Goal: Find specific page/section: Find specific page/section

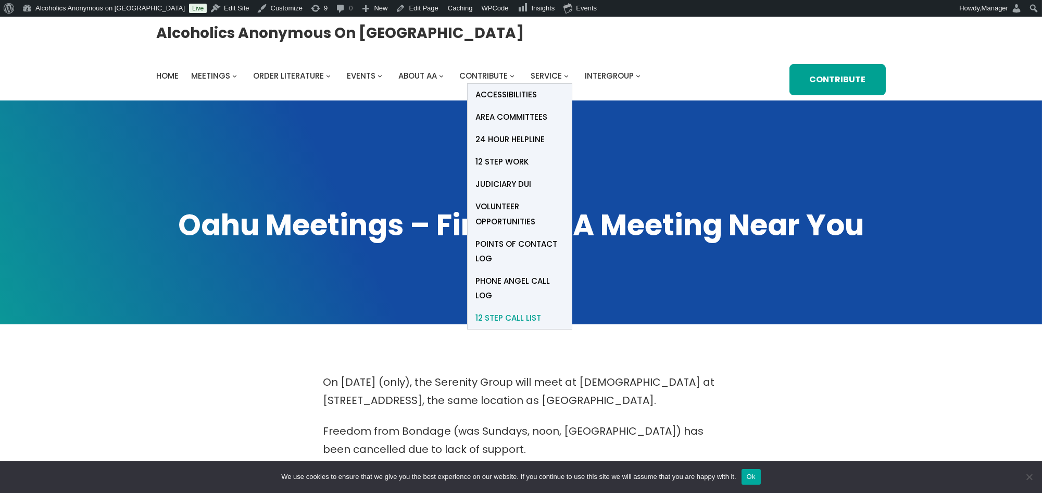
click at [523, 318] on span "12 Step Call List" at bounding box center [508, 318] width 66 height 15
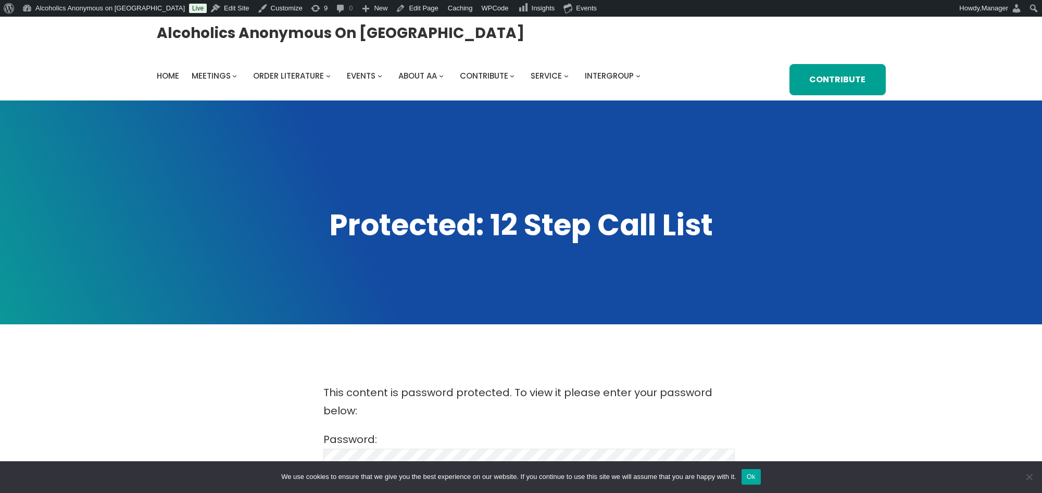
scroll to position [208, 0]
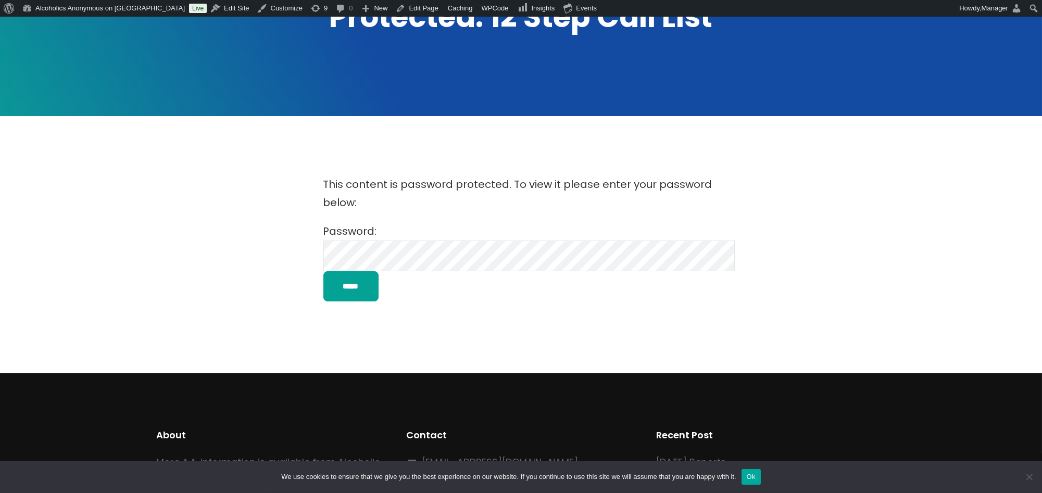
drag, startPoint x: 180, startPoint y: 182, endPoint x: 198, endPoint y: 175, distance: 19.4
click at [180, 183] on div "This content is password protected. To view it please enter your password below…" at bounding box center [521, 238] width 938 height 146
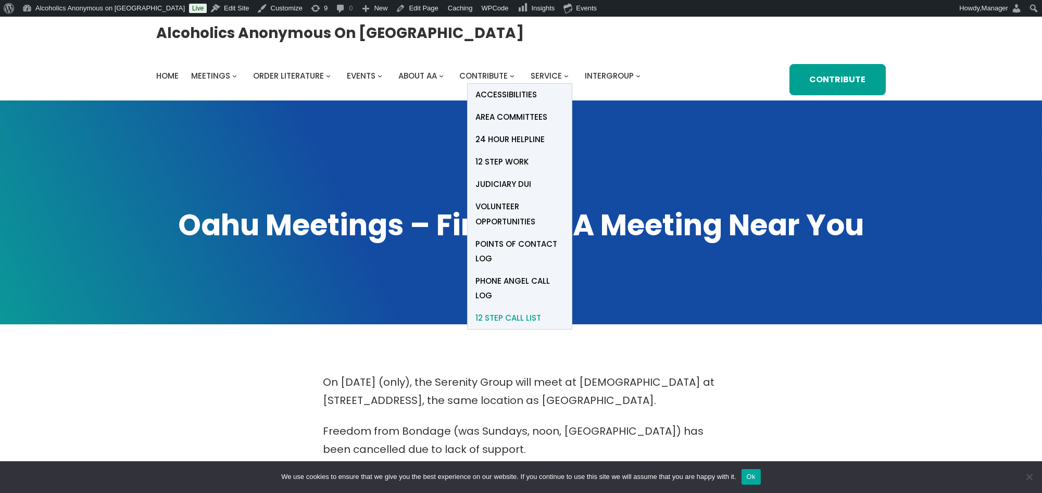
click at [498, 319] on span "12 Step Call List" at bounding box center [508, 318] width 66 height 15
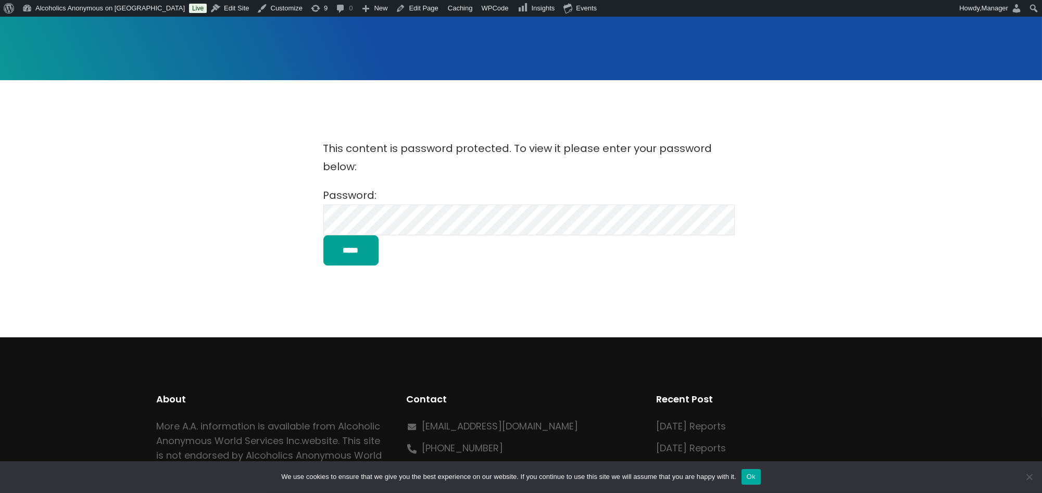
scroll to position [278, 0]
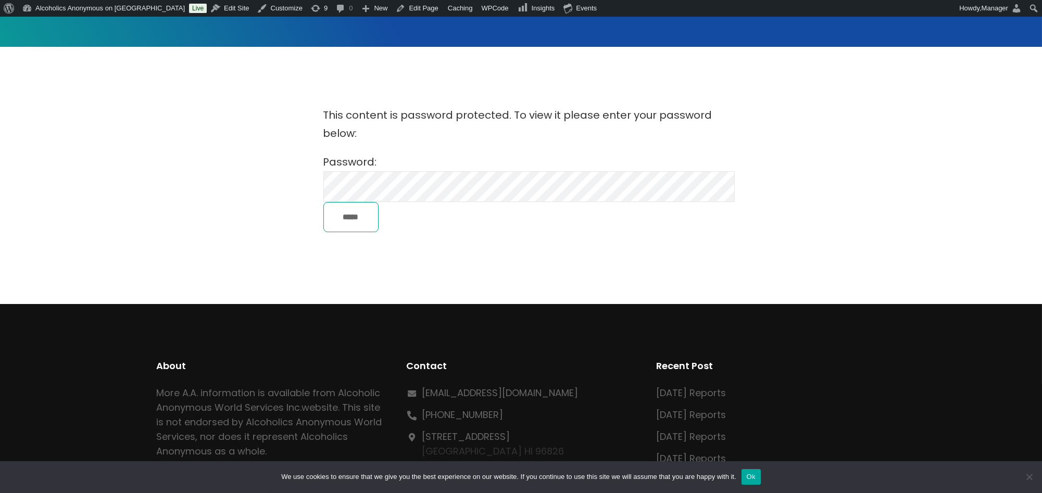
click at [355, 219] on input "*****" at bounding box center [350, 217] width 55 height 30
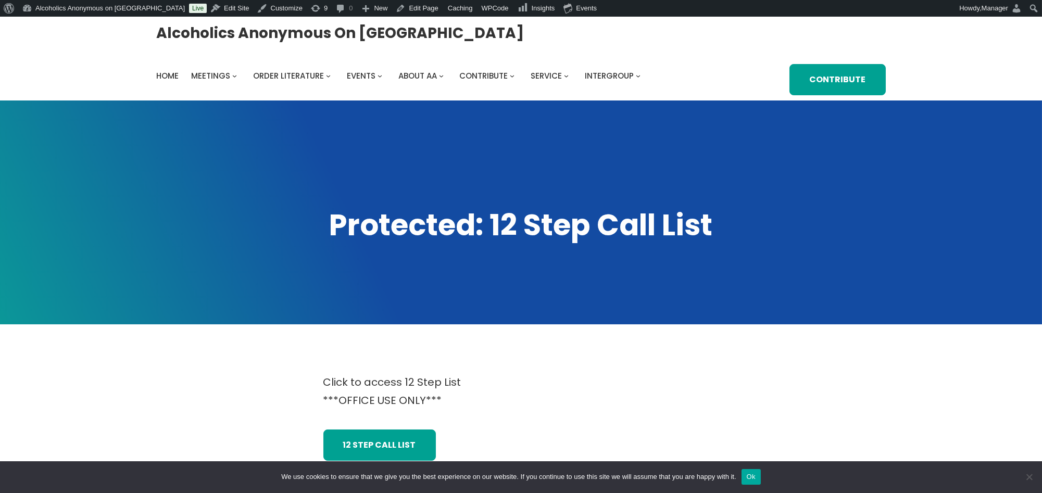
drag, startPoint x: 582, startPoint y: 192, endPoint x: 425, endPoint y: 182, distance: 156.5
click at [425, 182] on span at bounding box center [521, 213] width 1042 height 224
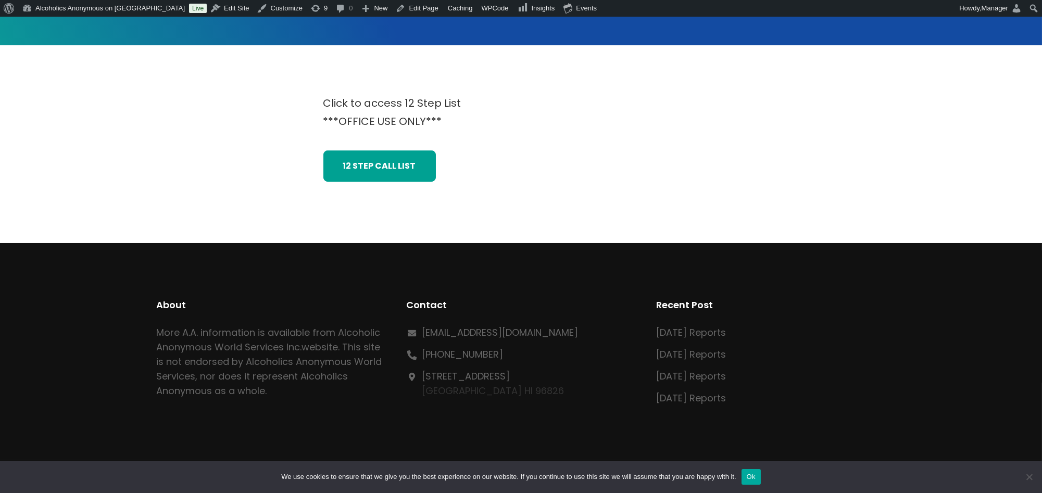
scroll to position [311, 0]
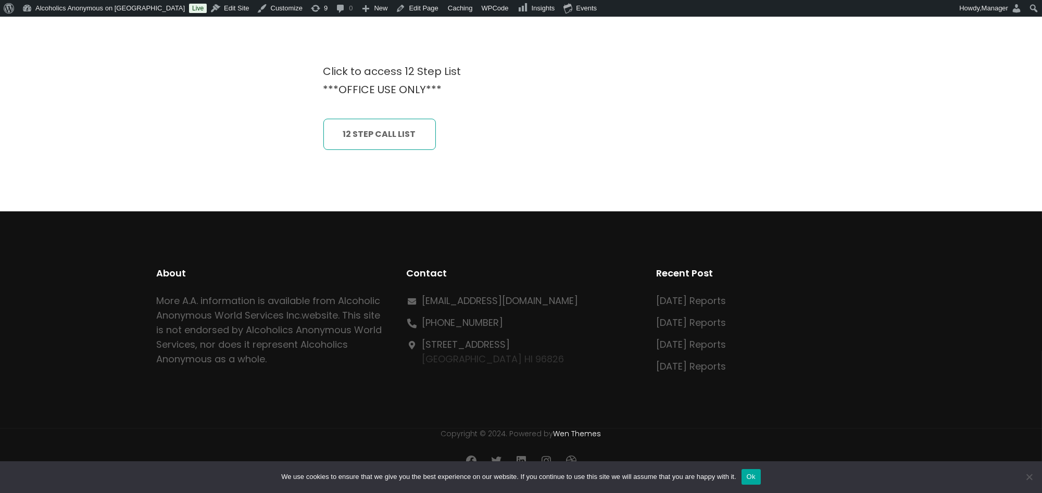
click at [397, 128] on link "12 Step CAll List" at bounding box center [379, 134] width 112 height 31
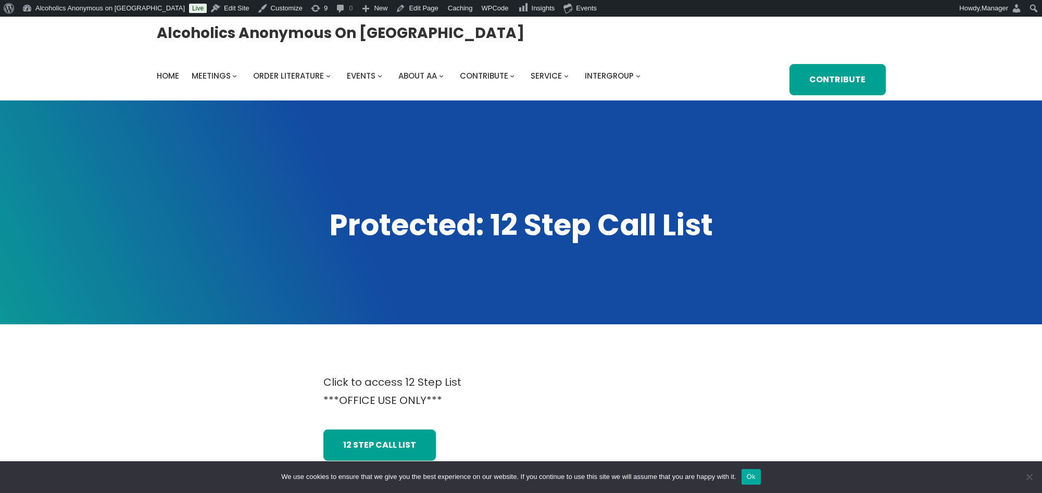
scroll to position [311, 0]
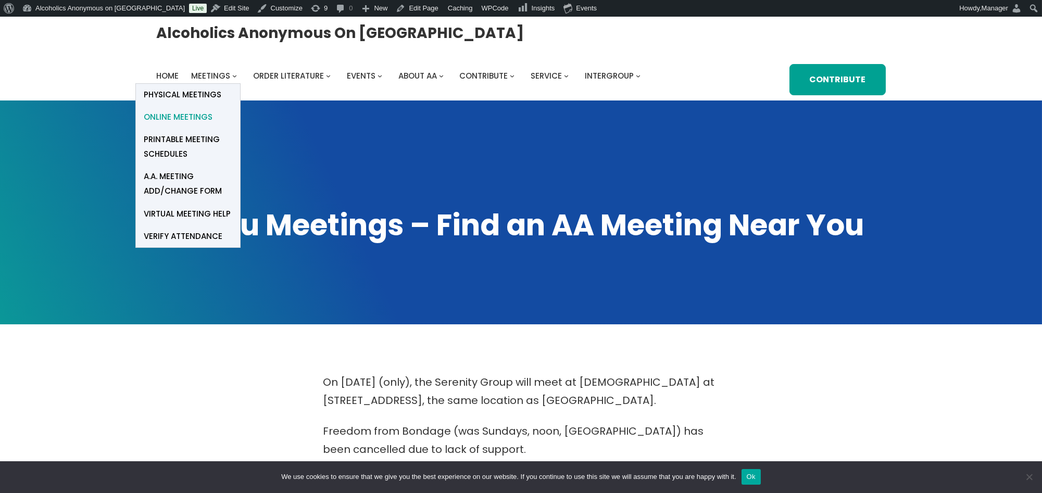
click at [201, 114] on span "Online Meetings" at bounding box center [178, 117] width 69 height 15
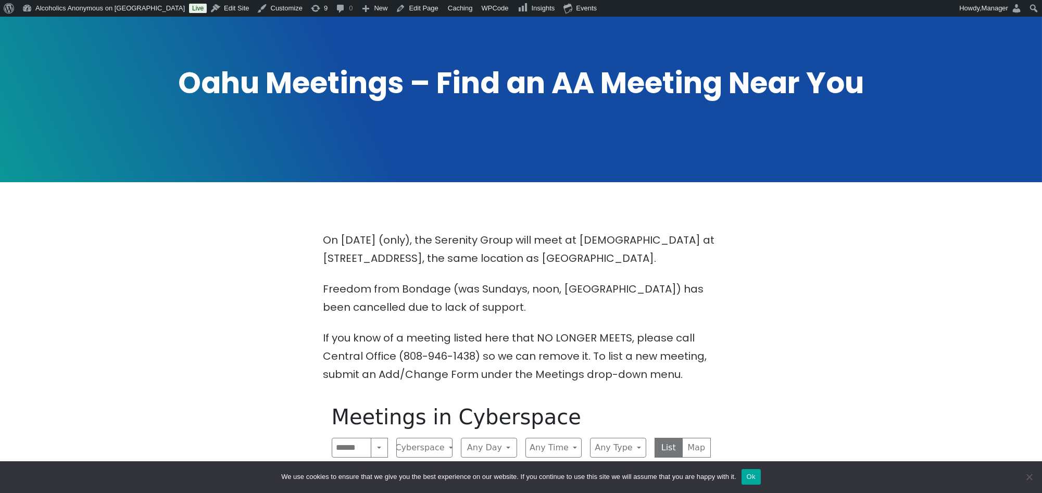
scroll to position [139, 0]
